Goal: Submit feedback/report problem: Submit feedback/report problem

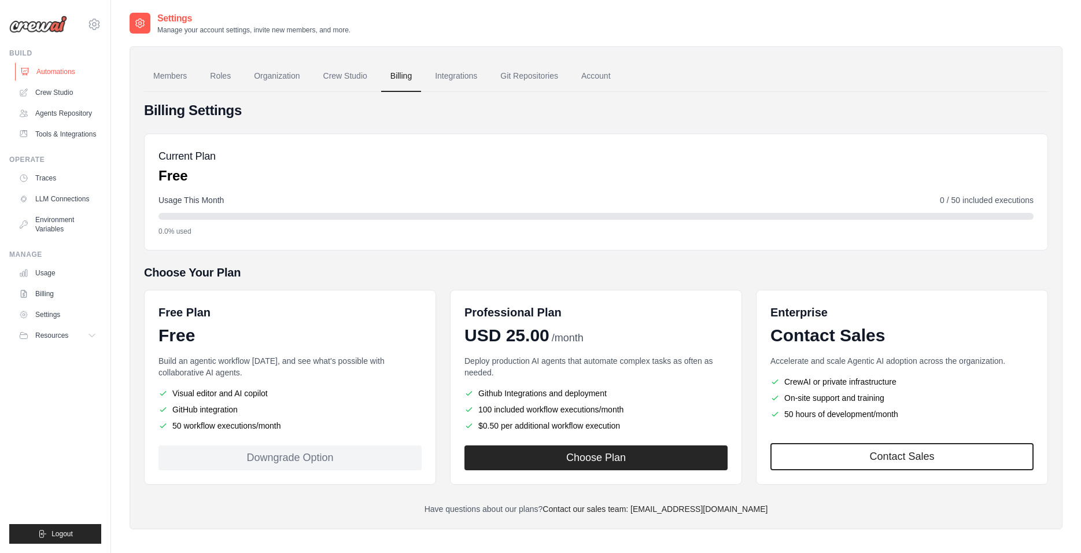
click at [47, 69] on link "Automations" at bounding box center [58, 71] width 87 height 19
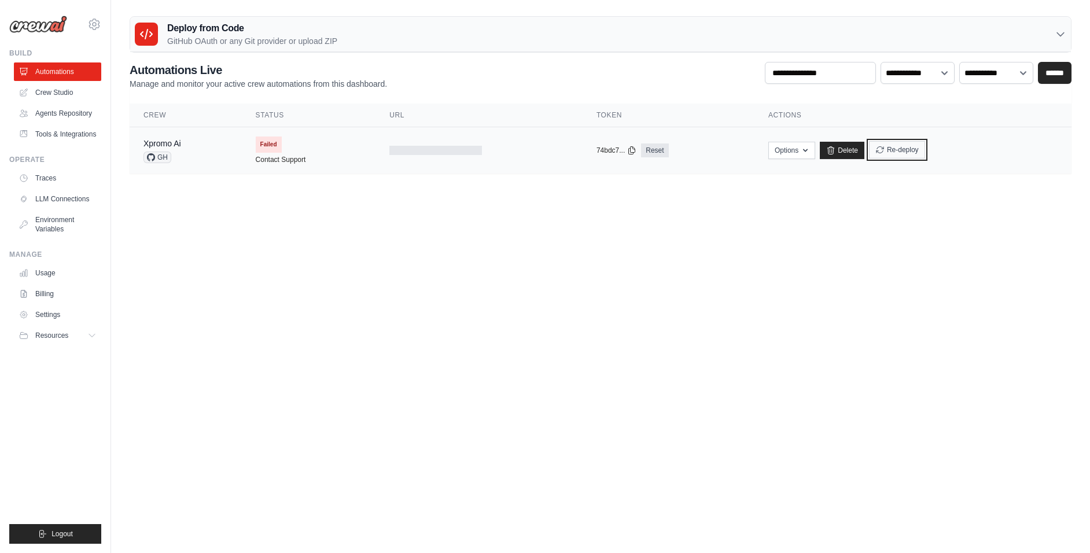
click at [893, 149] on button "Re-deploy" at bounding box center [897, 149] width 56 height 17
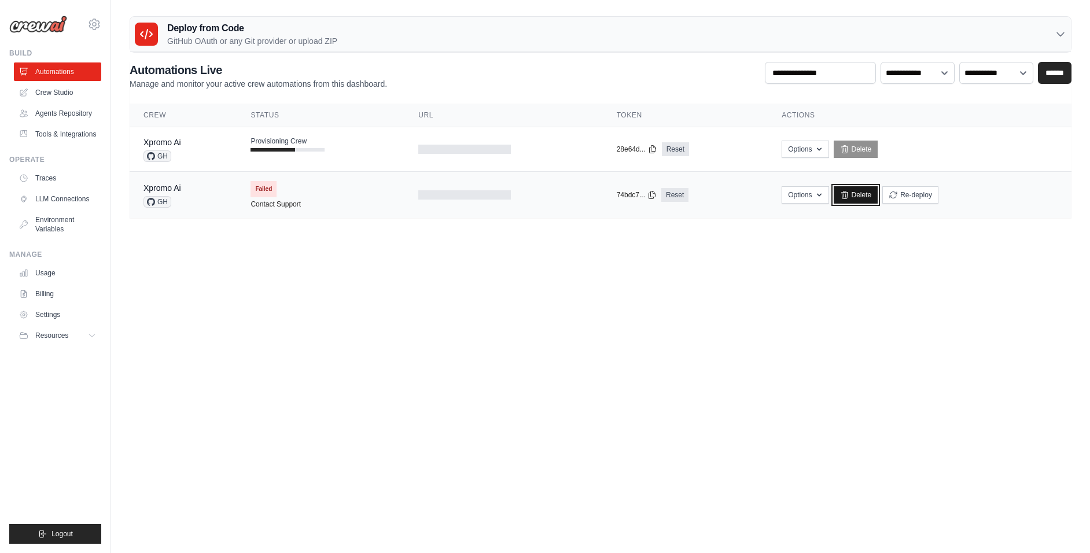
click at [847, 193] on icon at bounding box center [844, 195] width 6 height 8
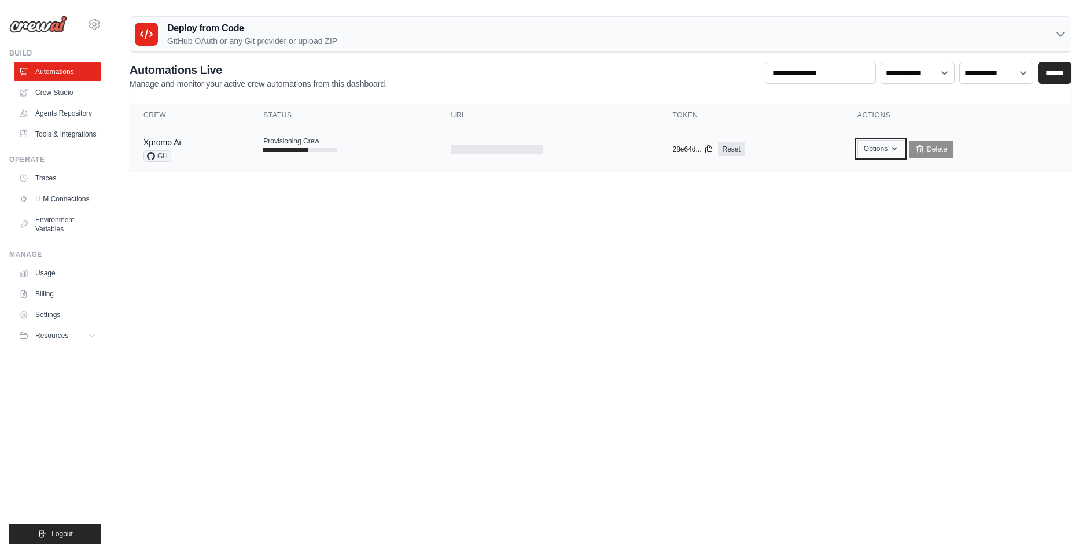
click at [886, 146] on button "Options" at bounding box center [880, 148] width 47 height 17
click at [1003, 231] on body "alfonsigo@madhouse.com.mx Settings Build Automations" at bounding box center [545, 276] width 1090 height 553
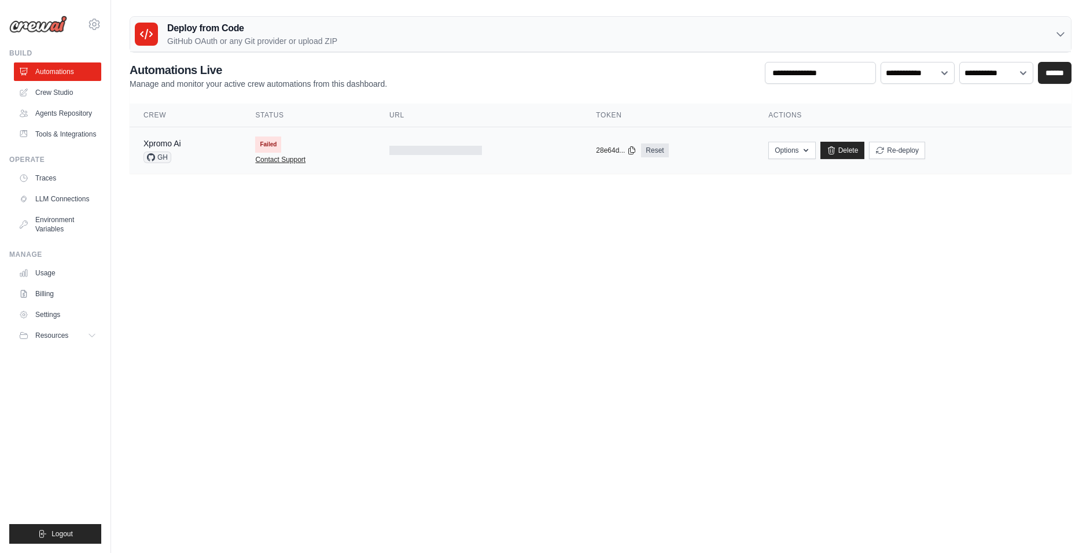
click at [271, 158] on link "Contact Support" at bounding box center [280, 159] width 50 height 9
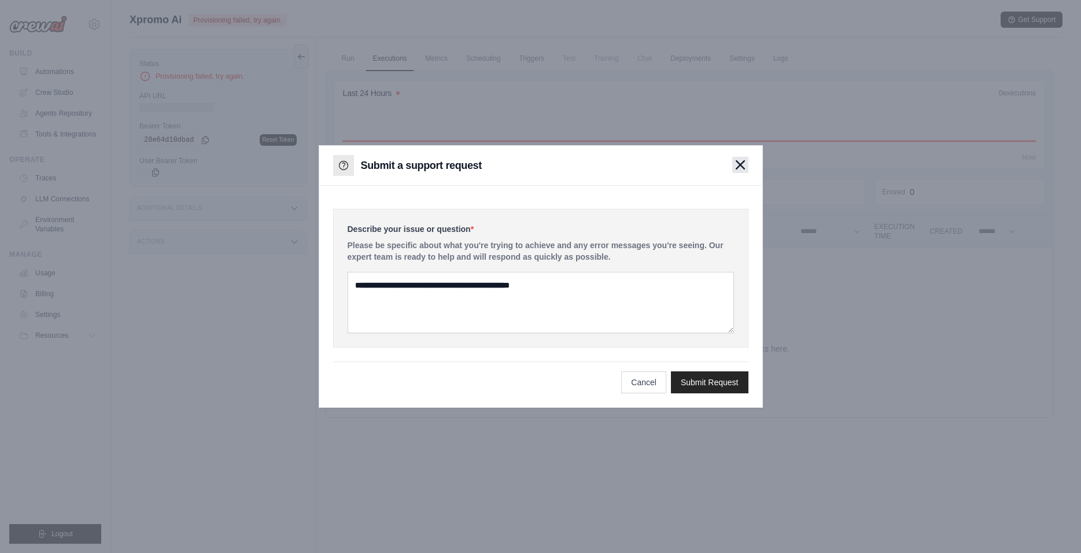
click at [740, 165] on icon "button" at bounding box center [740, 165] width 8 height 8
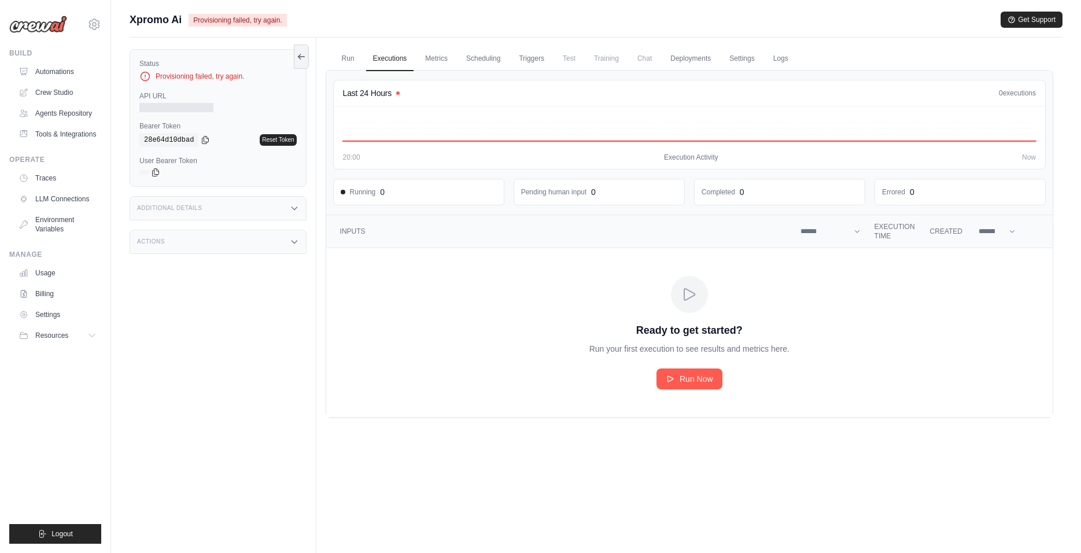
click at [208, 76] on div "Provisioning failed, try again." at bounding box center [217, 77] width 157 height 12
click at [693, 57] on link "Deployments" at bounding box center [690, 59] width 54 height 24
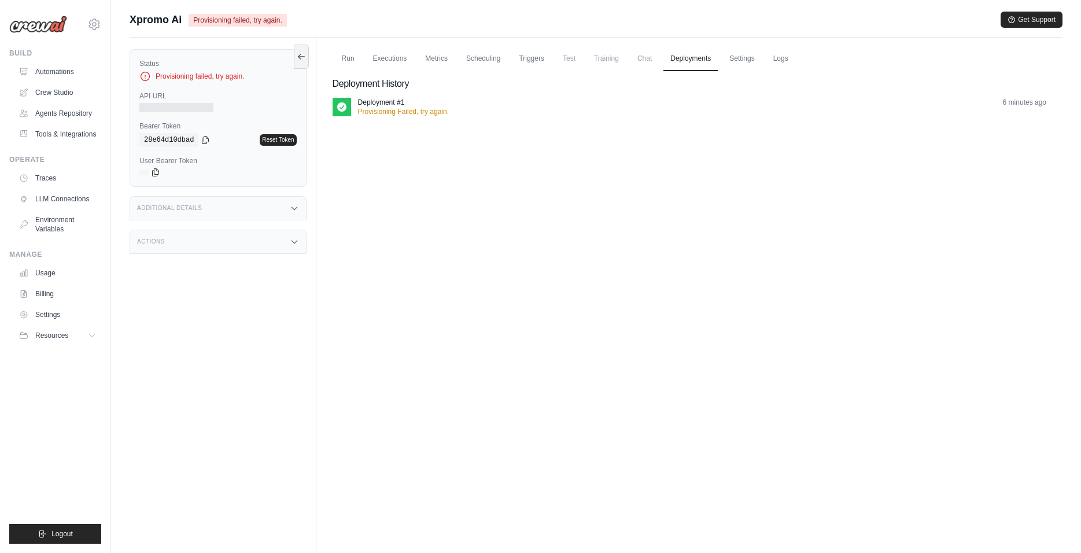
click at [418, 111] on p "Provisioning Failed, try again." at bounding box center [403, 111] width 91 height 9
click at [748, 57] on link "Settings" at bounding box center [741, 59] width 39 height 24
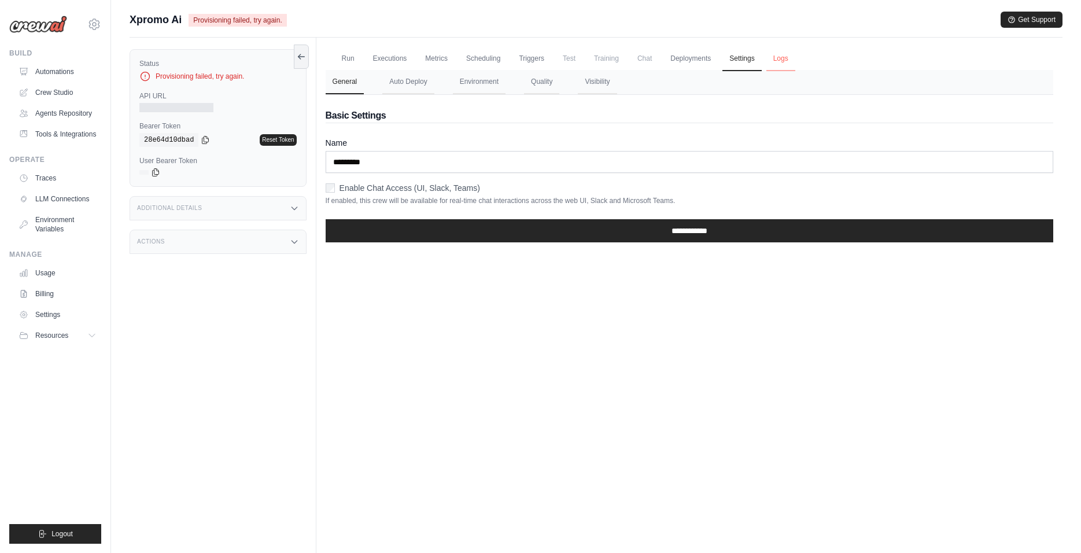
click at [780, 58] on link "Logs" at bounding box center [780, 59] width 29 height 24
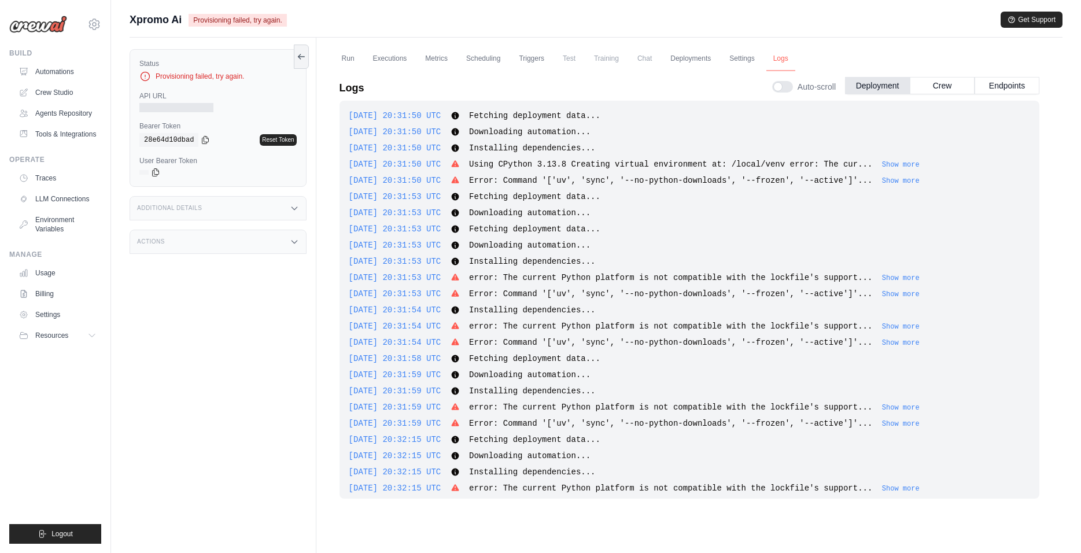
scroll to position [592, 0]
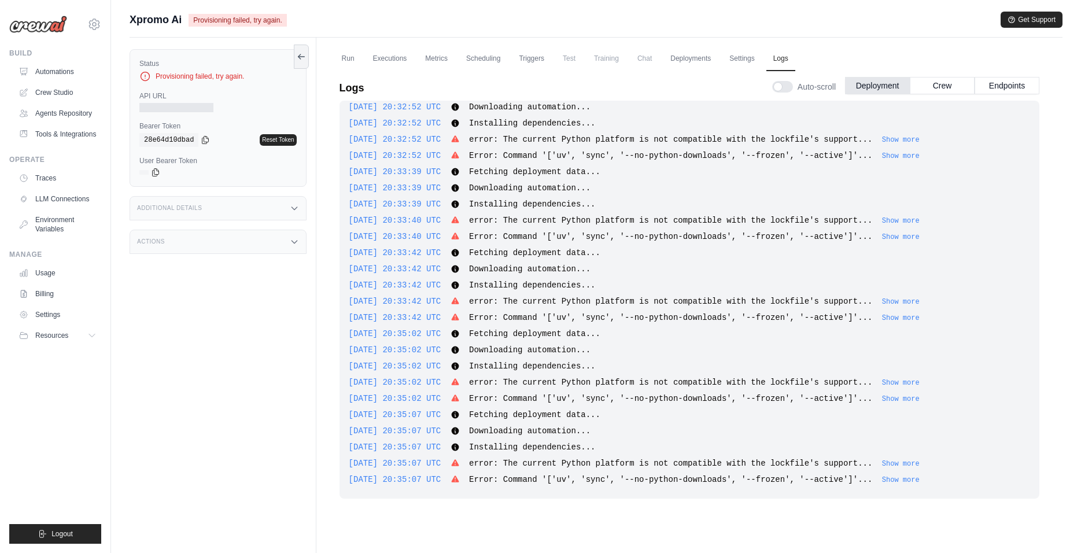
click at [648, 141] on span "error: The current Python platform is not compatible with the lockfile's suppor…" at bounding box center [670, 139] width 403 height 9
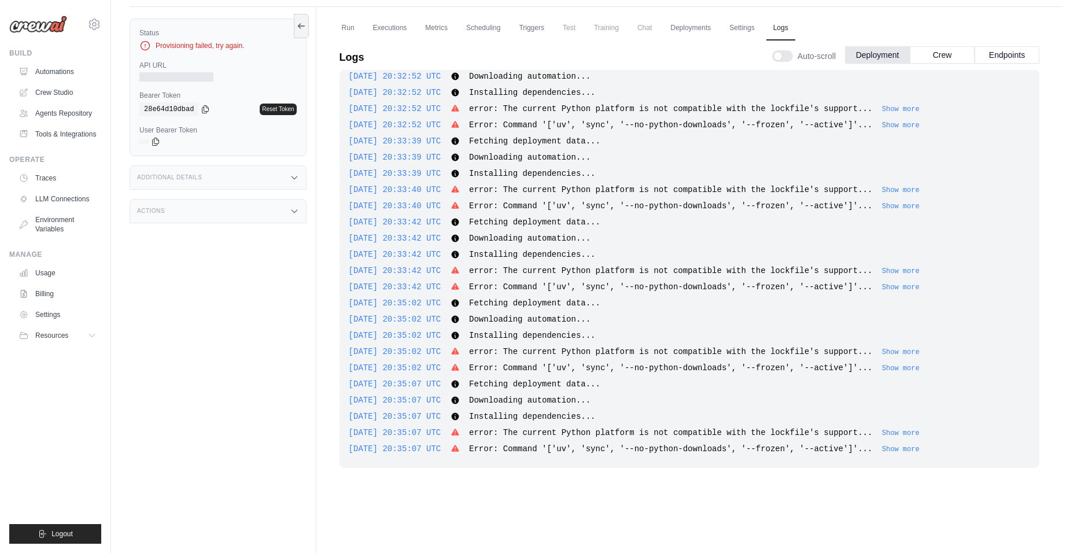
scroll to position [49, 0]
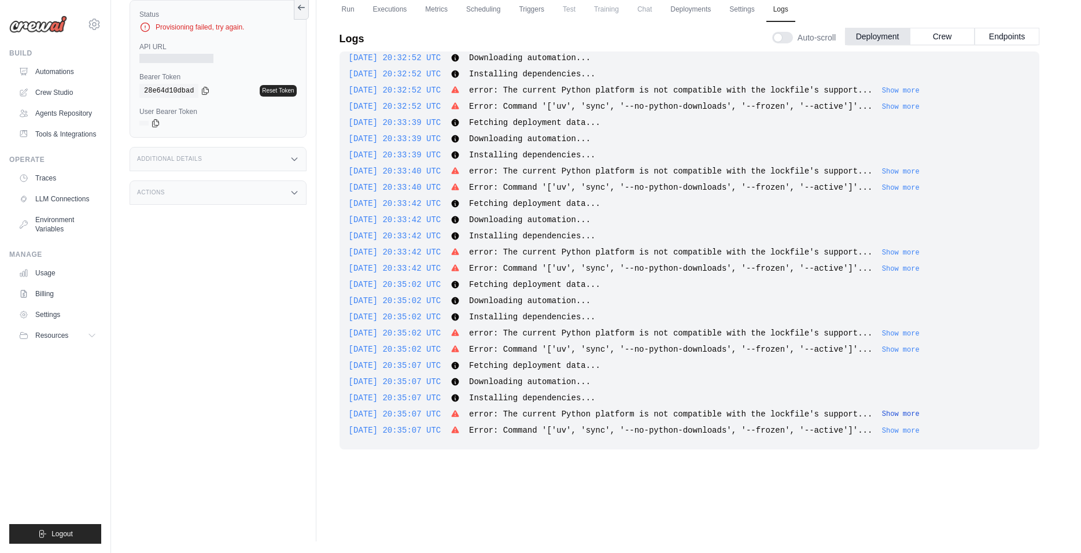
click at [915, 414] on button "Show more" at bounding box center [901, 414] width 38 height 9
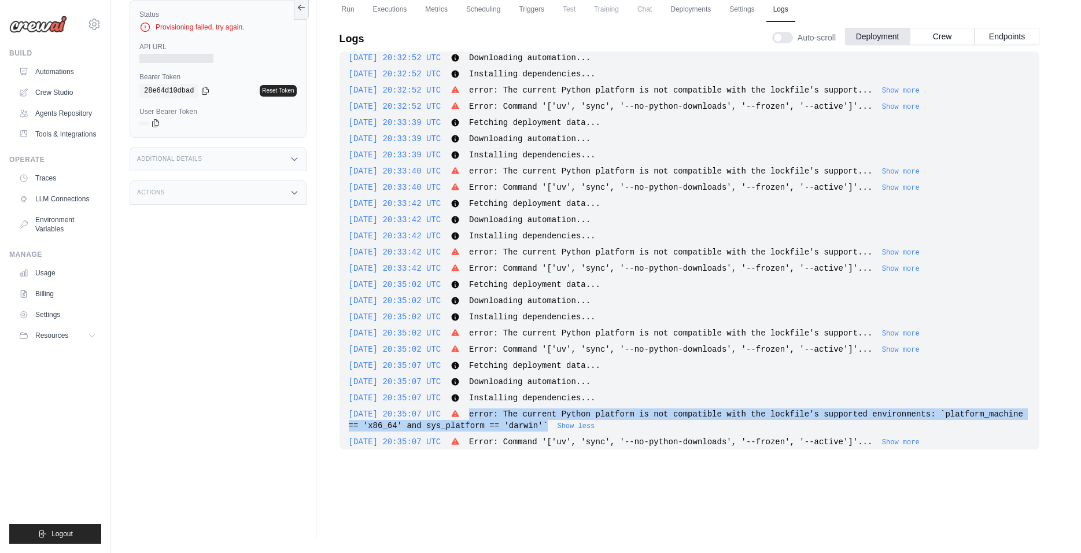
drag, startPoint x: 487, startPoint y: 411, endPoint x: 634, endPoint y: 427, distance: 147.8
click at [634, 427] on div "2025-10-13 20:35:07 UTC error: The current Python platform is not compatible wi…" at bounding box center [689, 419] width 681 height 23
click at [914, 439] on button "Show more" at bounding box center [901, 441] width 38 height 9
copy span "error: The current Python platform is not compatible with the lockfile's suppor…"
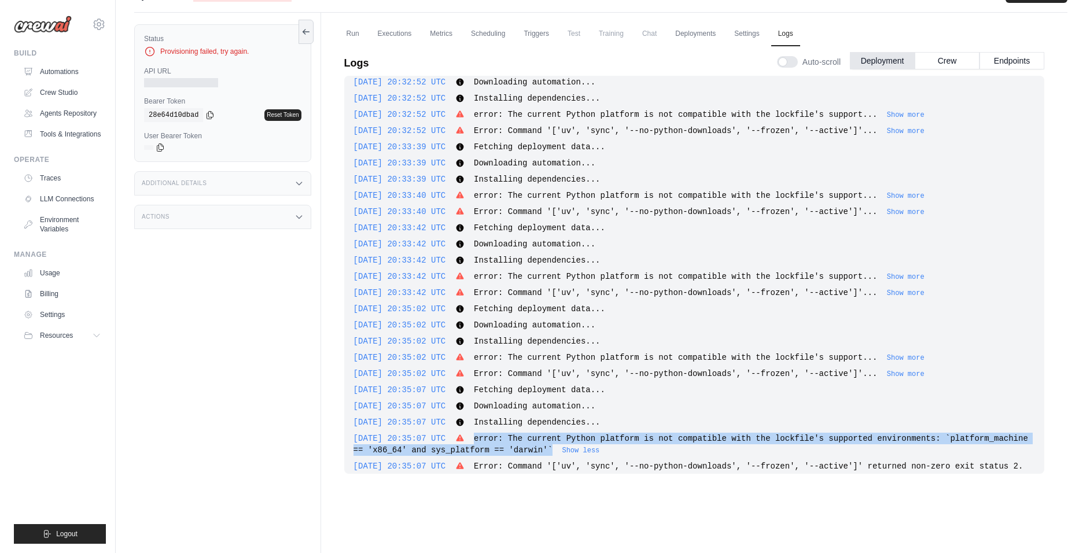
scroll to position [0, 0]
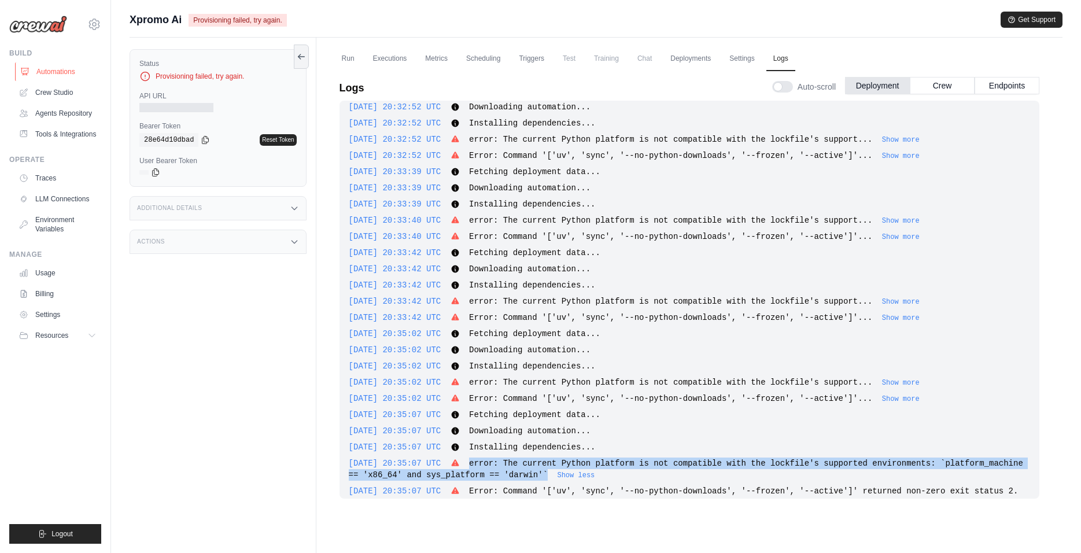
click at [61, 73] on link "Automations" at bounding box center [58, 71] width 87 height 19
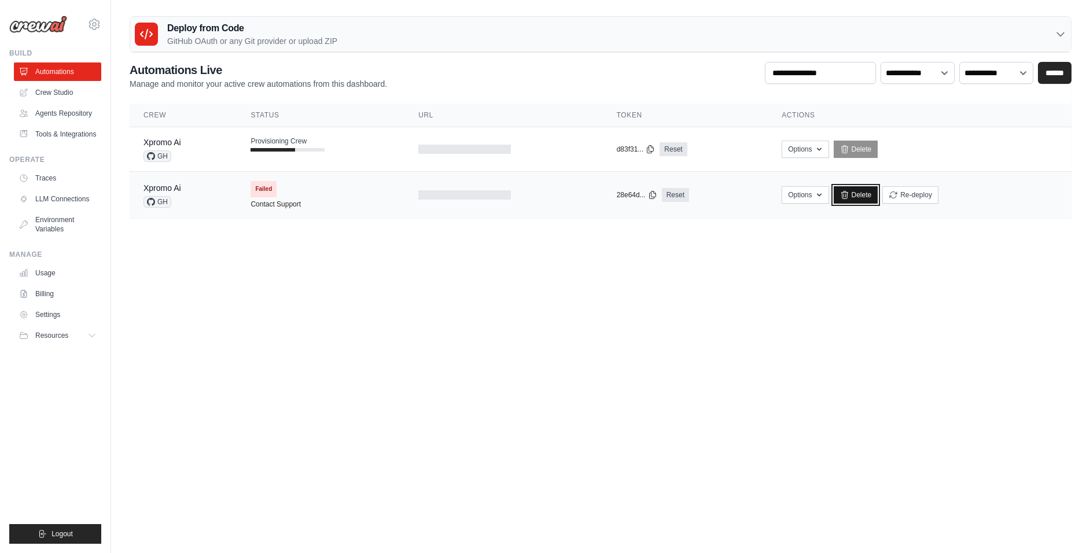
click at [853, 194] on link "Delete" at bounding box center [856, 194] width 45 height 17
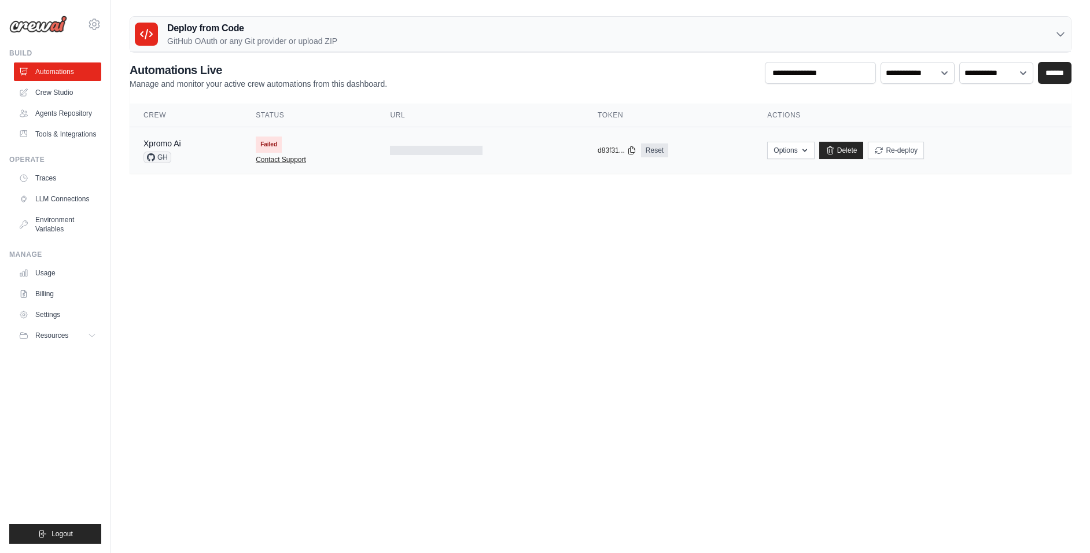
click at [276, 157] on link "Contact Support" at bounding box center [281, 159] width 50 height 9
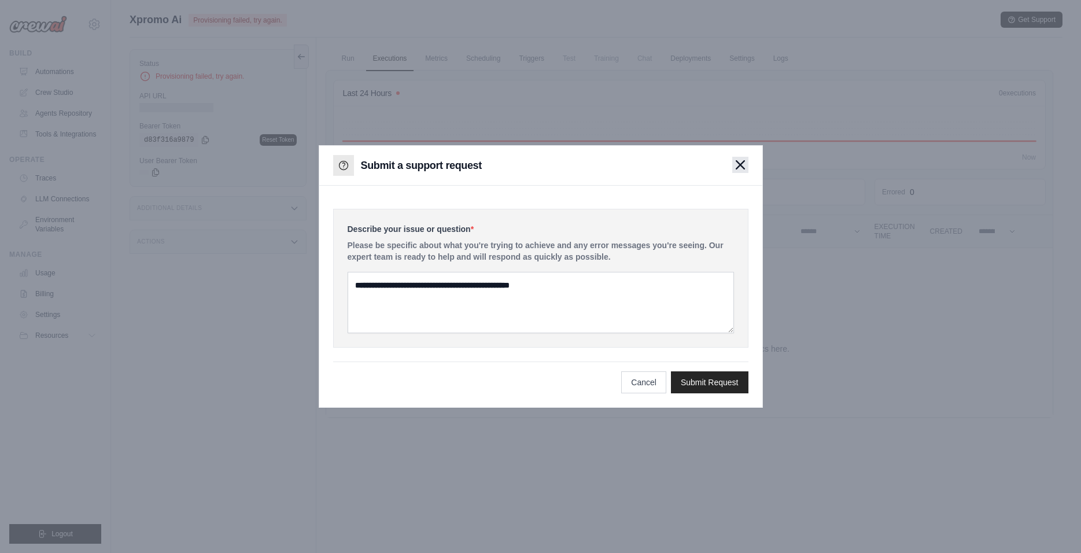
click at [742, 166] on icon "button" at bounding box center [740, 165] width 8 height 8
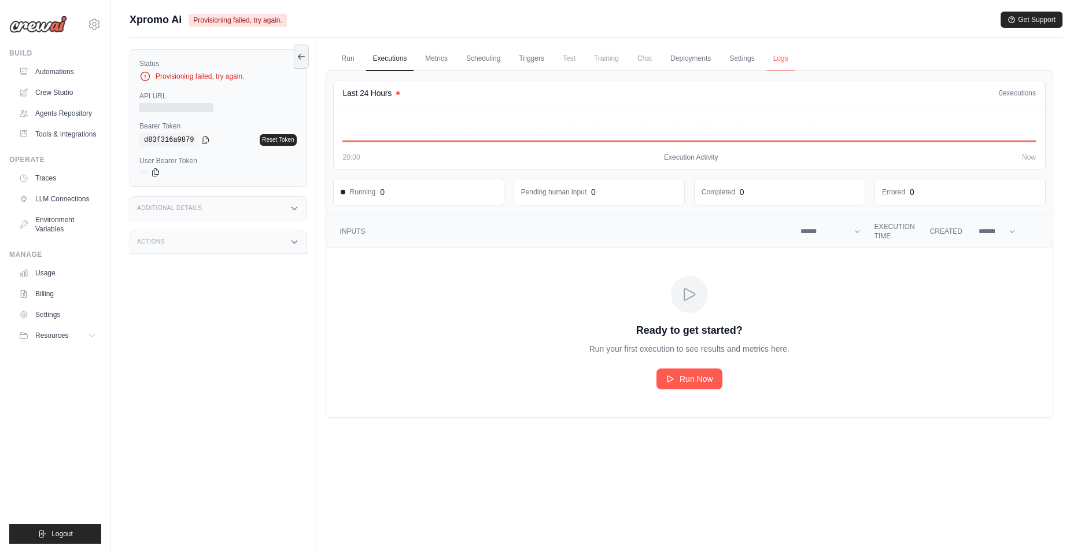
click at [779, 58] on link "Logs" at bounding box center [780, 59] width 29 height 24
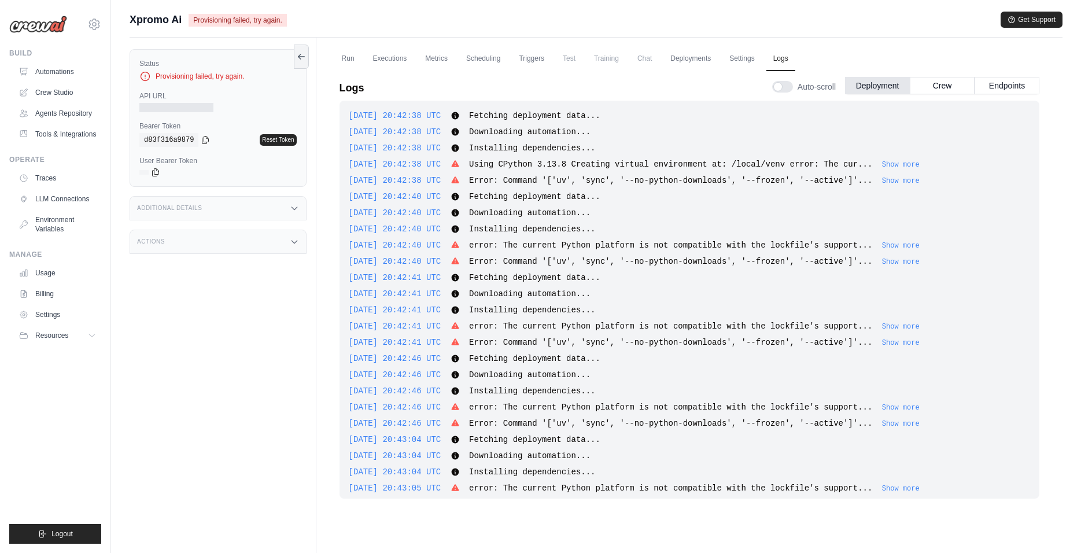
scroll to position [592, 0]
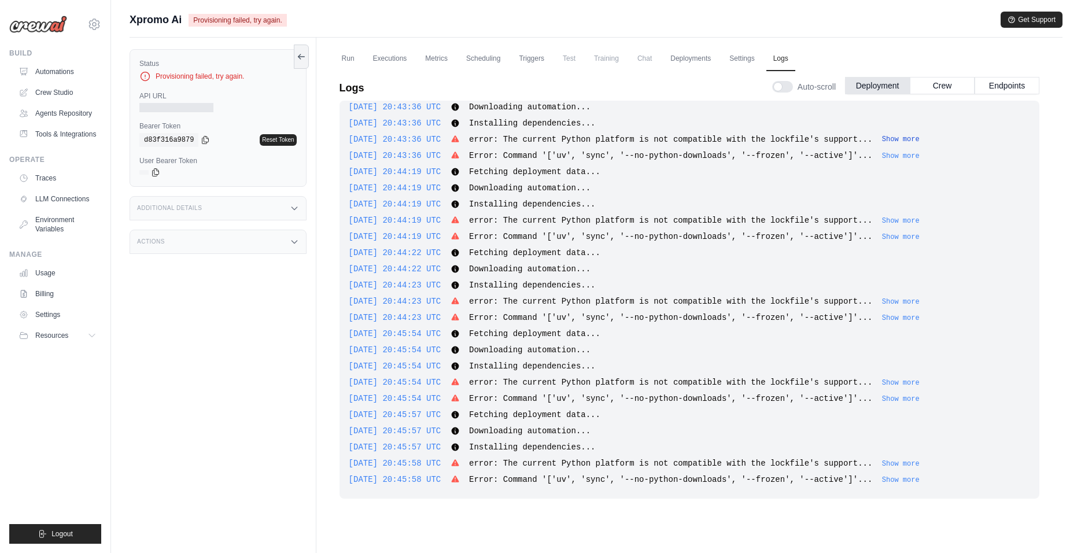
click at [919, 141] on button "Show more" at bounding box center [901, 139] width 38 height 9
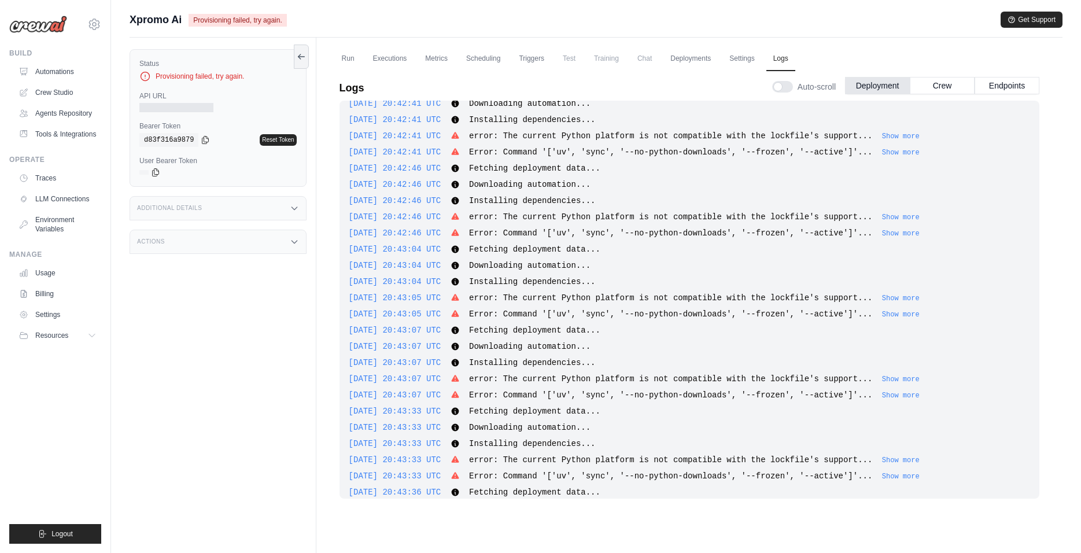
scroll to position [0, 0]
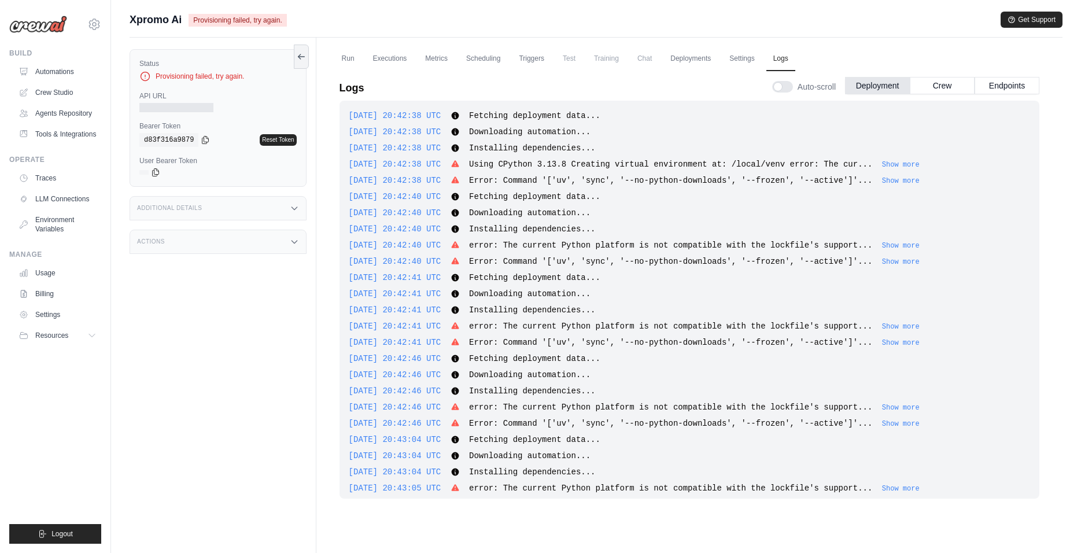
click at [496, 165] on span "Using CPython 3.13.8 Creating virtual environment at: /local/venv error: The cu…" at bounding box center [670, 164] width 403 height 9
click at [917, 163] on button "Show more" at bounding box center [901, 164] width 38 height 9
